Goal: Navigation & Orientation: Find specific page/section

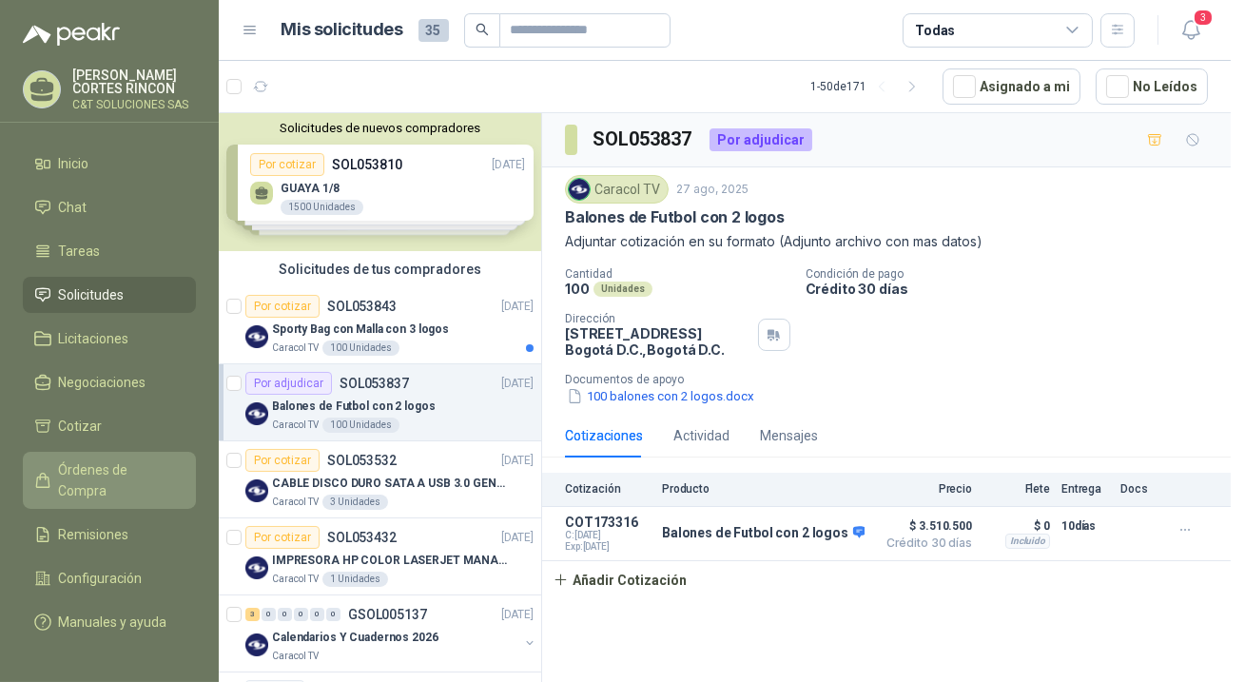
click at [126, 465] on span "Órdenes de Compra" at bounding box center [118, 480] width 119 height 42
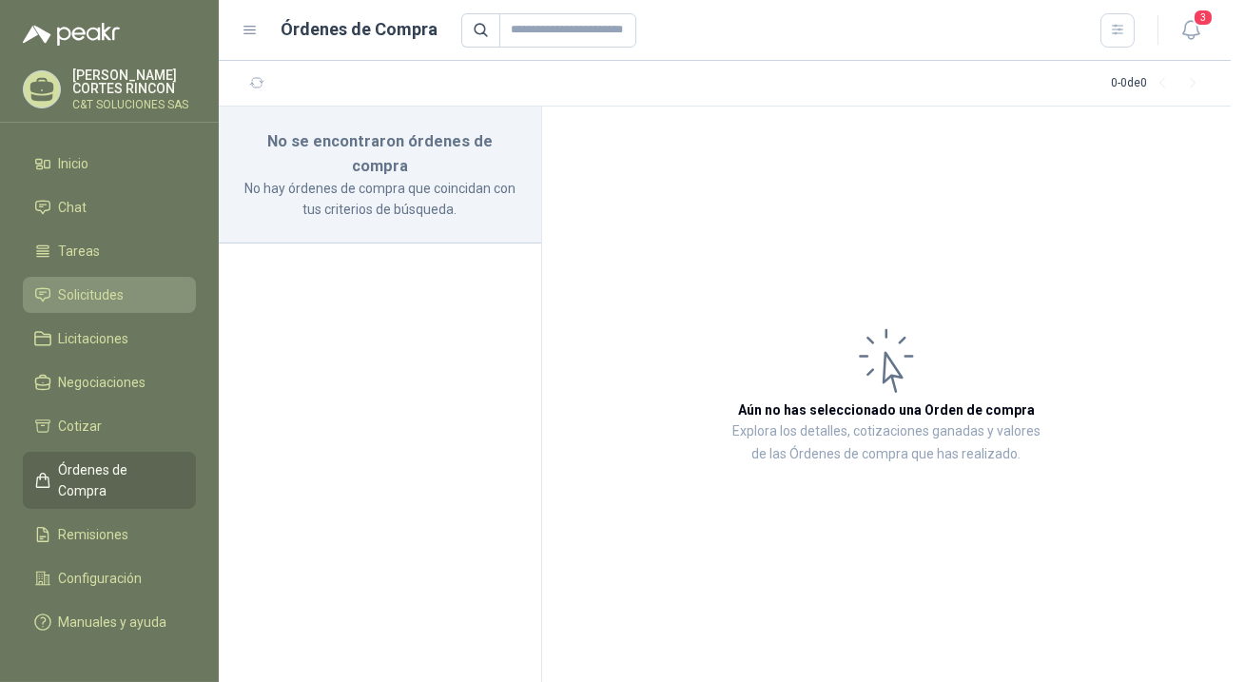
click at [95, 287] on span "Solicitudes" at bounding box center [92, 294] width 66 height 21
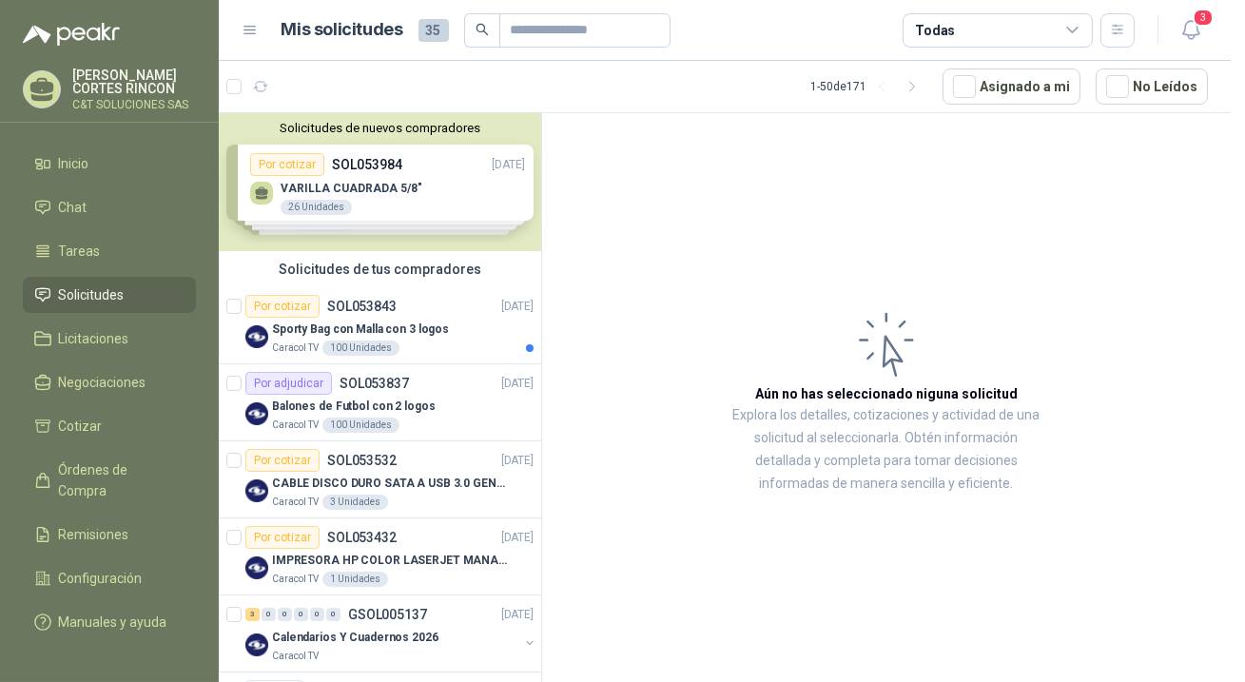
click at [110, 292] on span "Solicitudes" at bounding box center [92, 294] width 66 height 21
click at [116, 470] on span "Órdenes de Compra" at bounding box center [118, 480] width 119 height 42
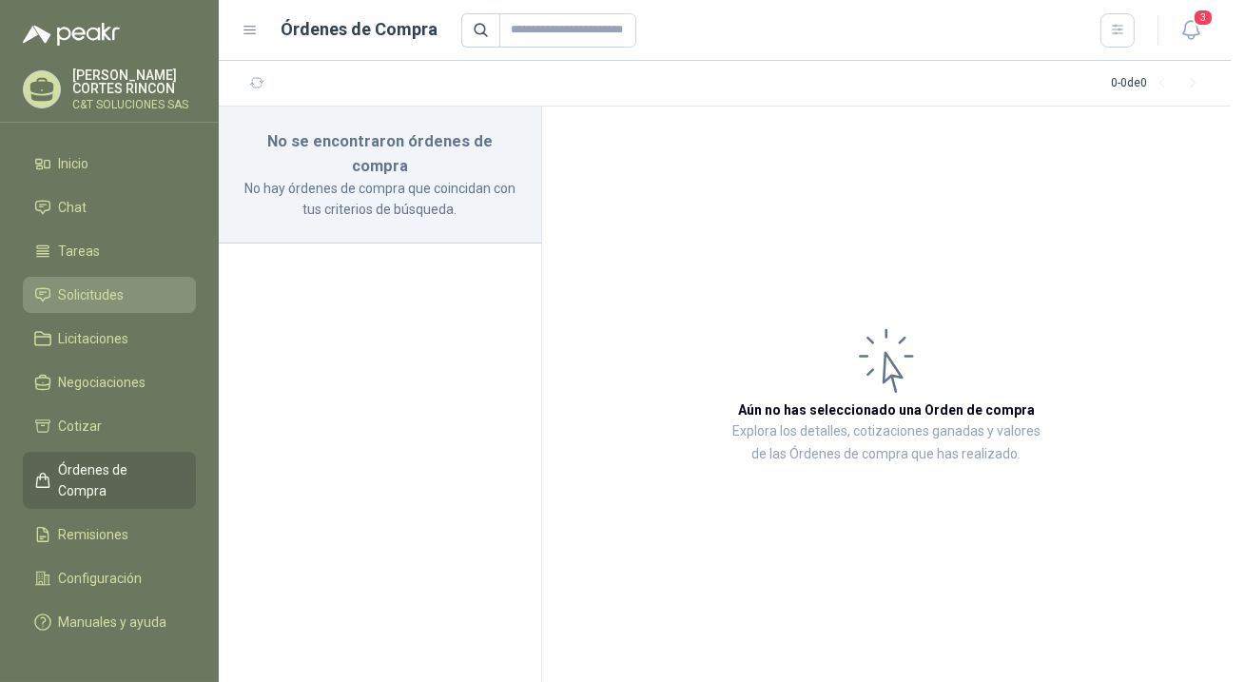
click at [71, 284] on span "Solicitudes" at bounding box center [92, 294] width 66 height 21
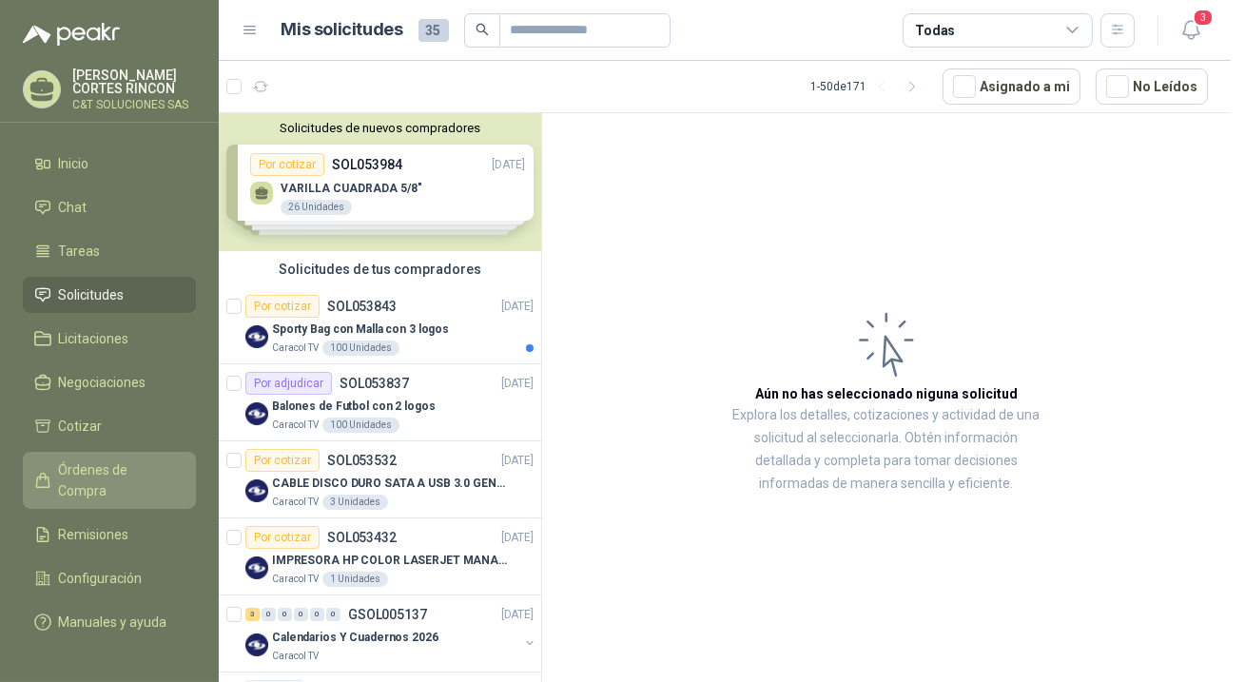
click at [149, 477] on span "Órdenes de Compra" at bounding box center [118, 480] width 119 height 42
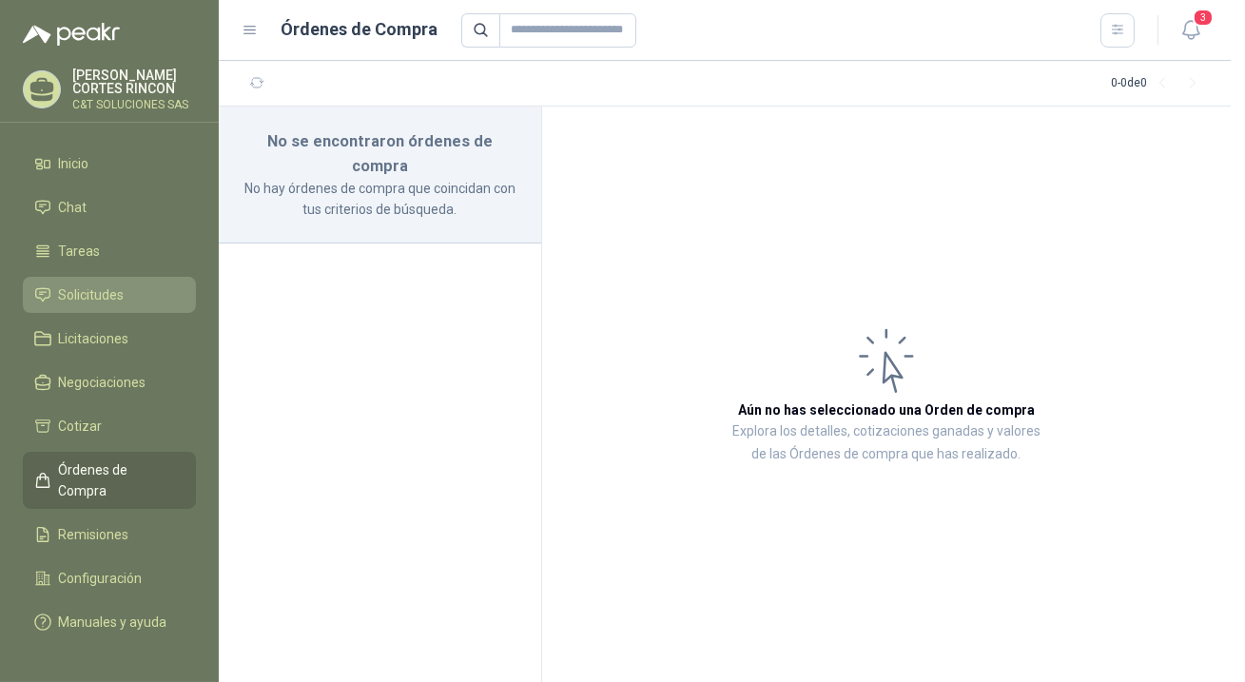
click at [119, 293] on span "Solicitudes" at bounding box center [92, 294] width 66 height 21
